Goal: Information Seeking & Learning: Learn about a topic

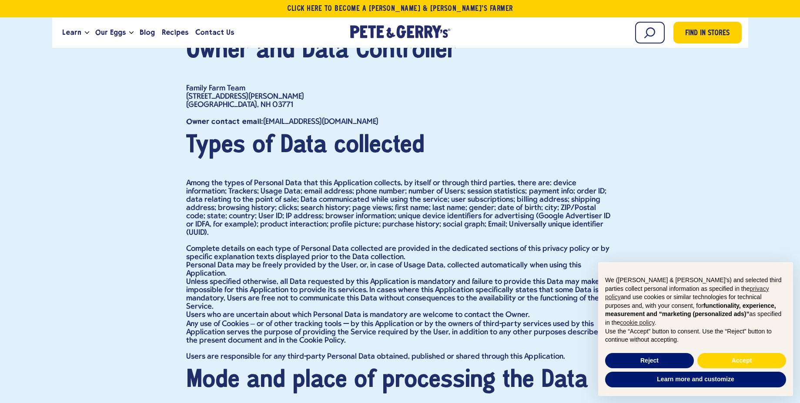
scroll to position [366, 0]
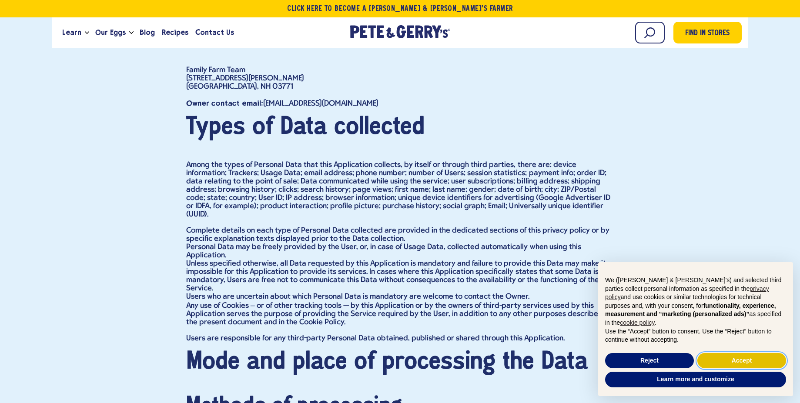
click at [727, 360] on button "Accept" at bounding box center [742, 361] width 89 height 16
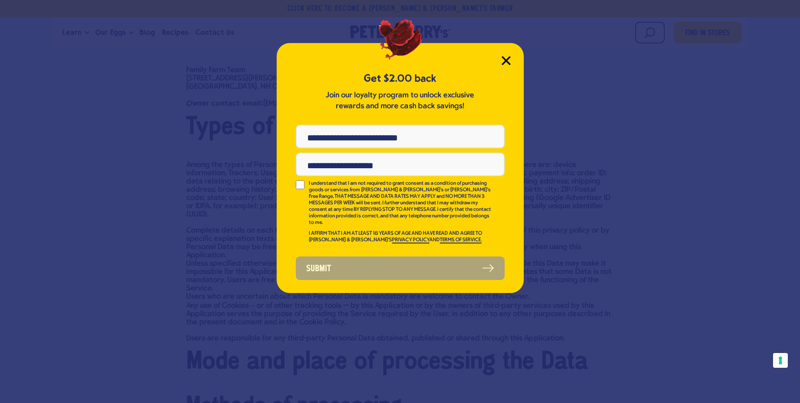
click at [509, 60] on icon "Close Modal" at bounding box center [506, 60] width 9 height 9
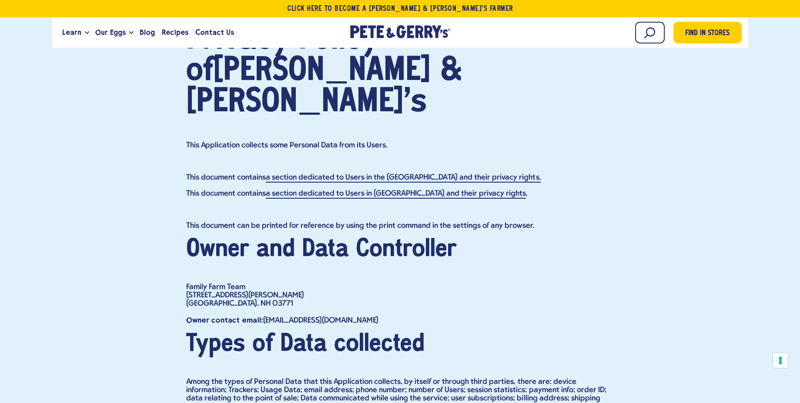
scroll to position [209, 0]
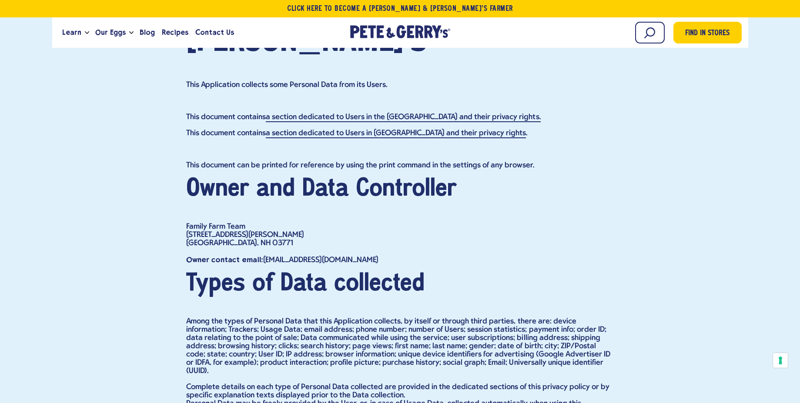
drag, startPoint x: 262, startPoint y: 254, endPoint x: 413, endPoint y: 253, distance: 150.6
click at [449, 272] on h2 "Types of Data collected" at bounding box center [400, 284] width 428 height 24
copy h2 "ypes of Data collected"
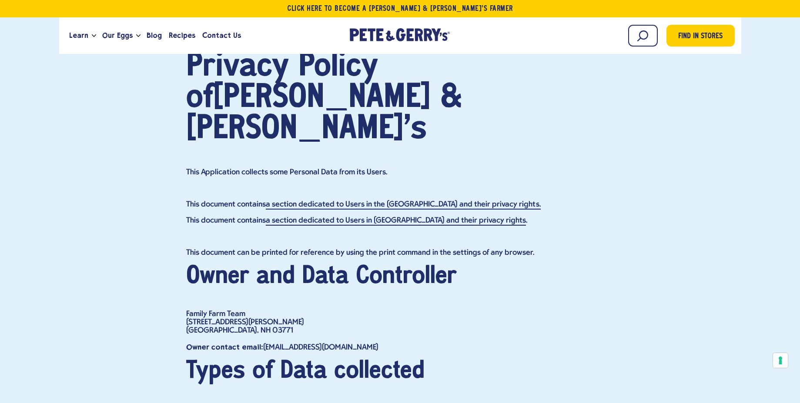
scroll to position [0, 0]
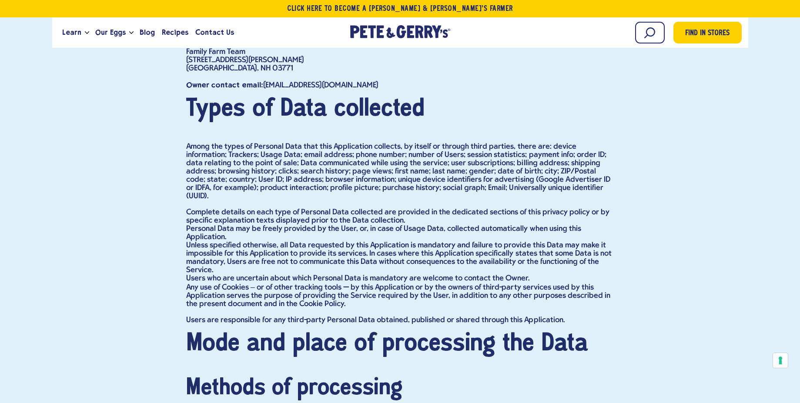
scroll to position [366, 0]
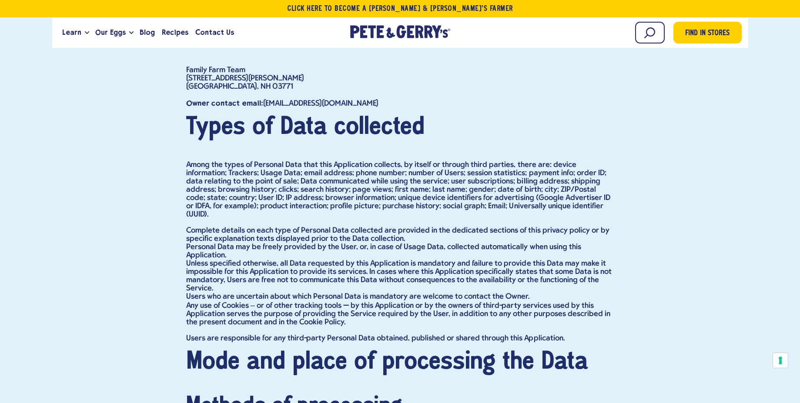
drag, startPoint x: 193, startPoint y: 92, endPoint x: 552, endPoint y: 179, distance: 369.3
copy div "Types of Data collected Among the types of Personal Data that this Application …"
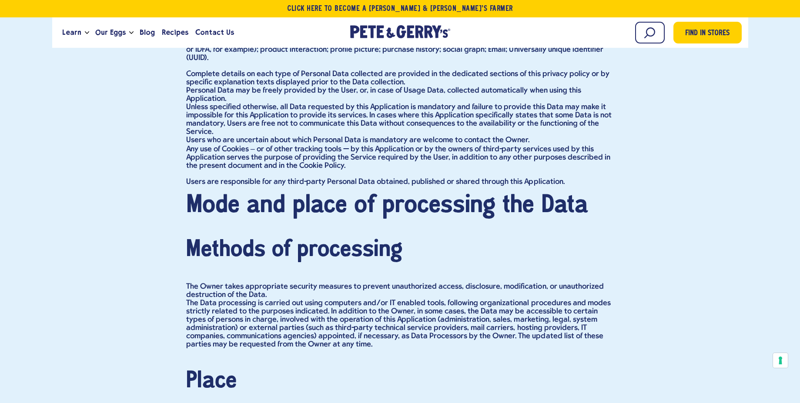
scroll to position [157, 0]
